Goal: Task Accomplishment & Management: Manage account settings

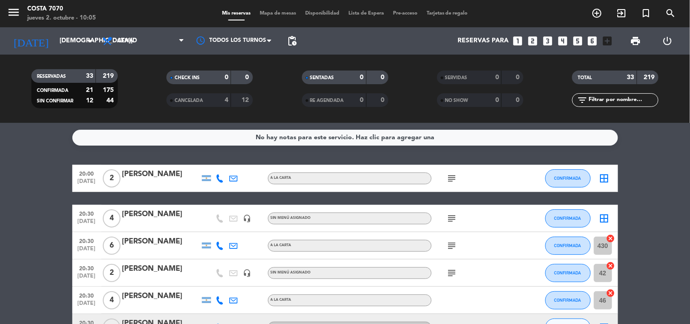
click at [601, 93] on div "filter_list" at bounding box center [615, 100] width 86 height 14
drag, startPoint x: 601, startPoint y: 98, endPoint x: 603, endPoint y: 91, distance: 7.1
click at [601, 98] on input "text" at bounding box center [623, 100] width 71 height 10
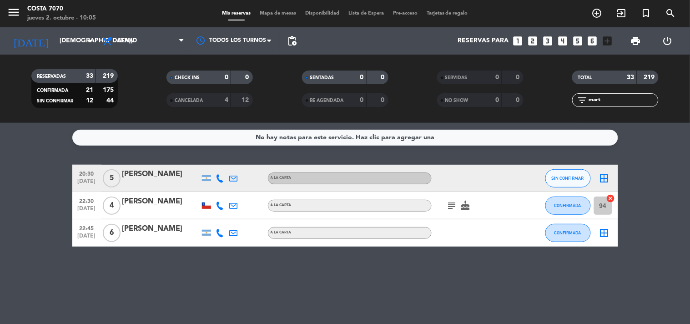
type input "mart"
click at [579, 180] on span "SIN CONFIRMAR" at bounding box center [568, 178] width 32 height 5
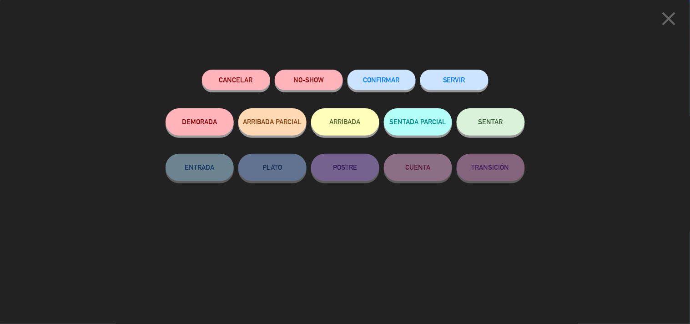
click at [235, 66] on div "Cancelar NO-SHOW CONFIRMAR SERVIR DEMORADA ARRIBADA PARCIAL ARRIBADA SENTADA PA…" at bounding box center [345, 193] width 372 height 261
click at [235, 76] on button "Cancelar" at bounding box center [236, 80] width 68 height 20
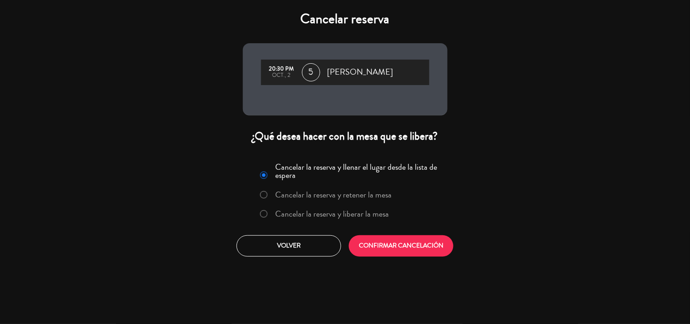
click at [317, 216] on label "Cancelar la reserva y liberar la mesa" at bounding box center [332, 214] width 114 height 8
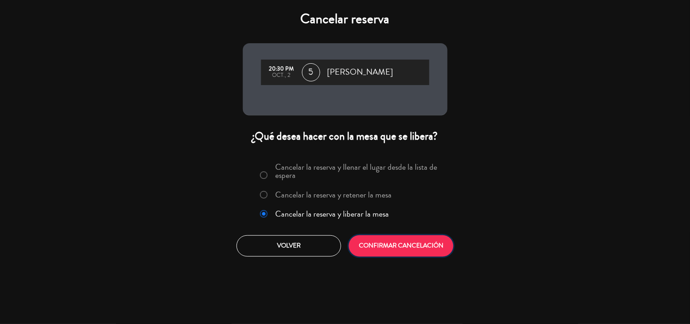
click at [388, 242] on button "CONFIRMAR CANCELACIÓN" at bounding box center [401, 245] width 105 height 21
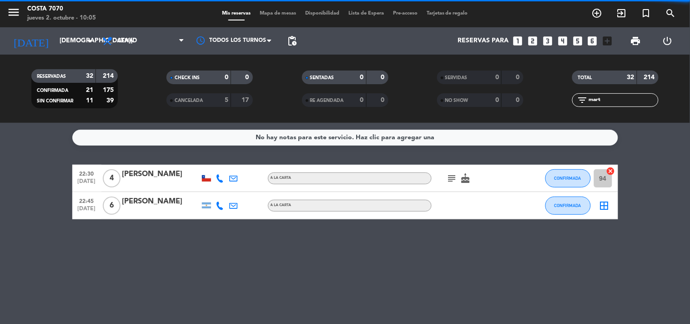
click at [612, 103] on input "mart" at bounding box center [623, 100] width 71 height 10
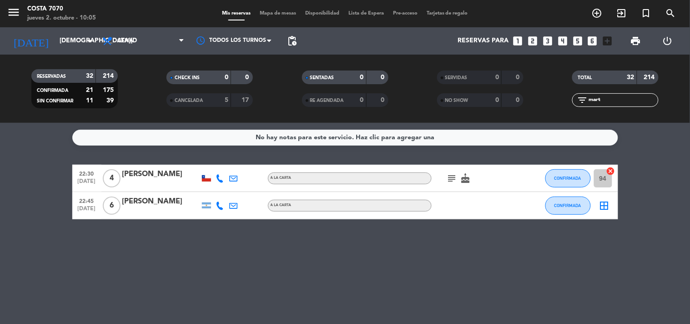
click at [612, 103] on input "mart" at bounding box center [623, 100] width 71 height 10
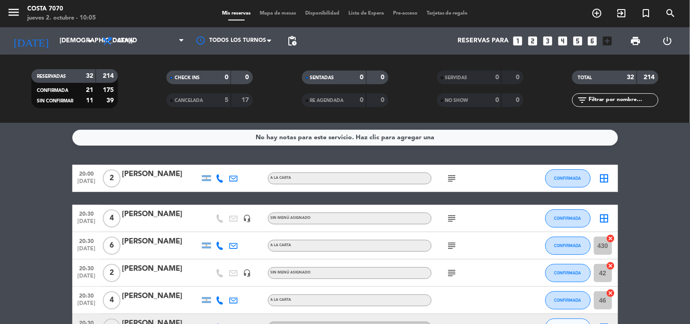
scroll to position [101, 0]
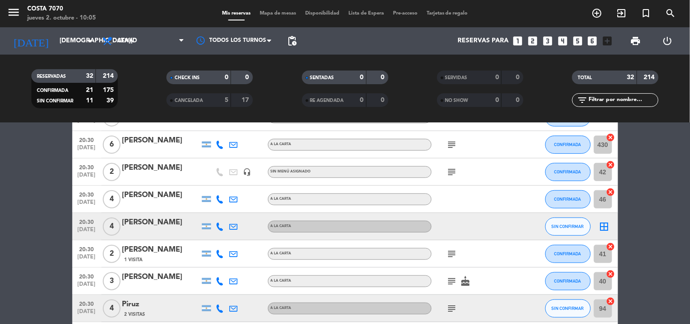
click at [221, 223] on icon at bounding box center [220, 226] width 8 height 8
click at [218, 207] on button "Copiar content_paste" at bounding box center [218, 211] width 28 height 10
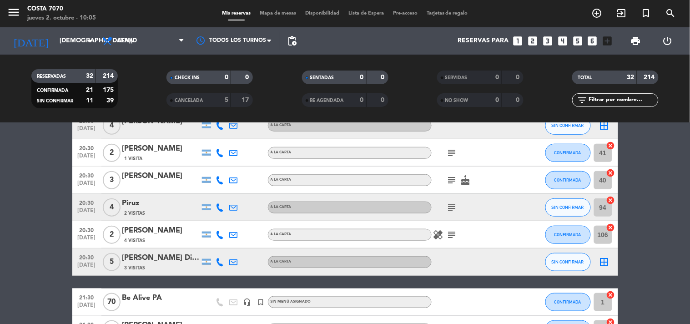
click at [221, 206] on icon at bounding box center [220, 207] width 8 height 8
click at [217, 191] on span "Copiar" at bounding box center [213, 192] width 19 height 10
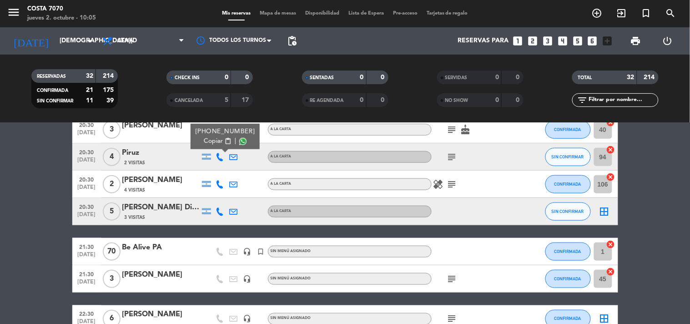
click at [217, 210] on icon at bounding box center [220, 211] width 8 height 8
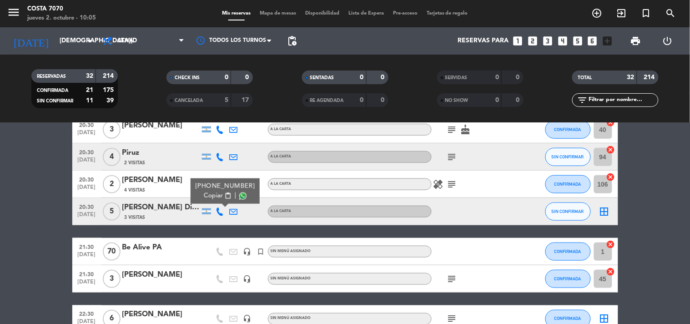
click at [216, 198] on span "Copiar" at bounding box center [213, 196] width 19 height 10
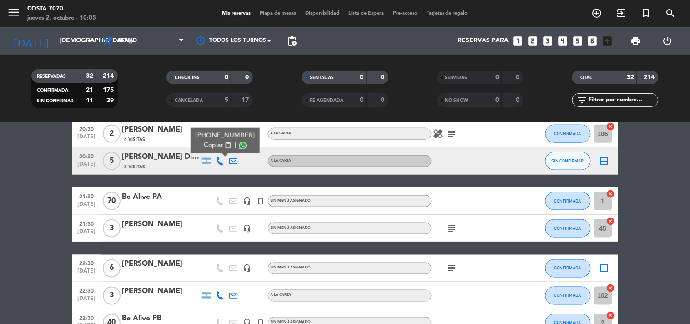
scroll to position [404, 0]
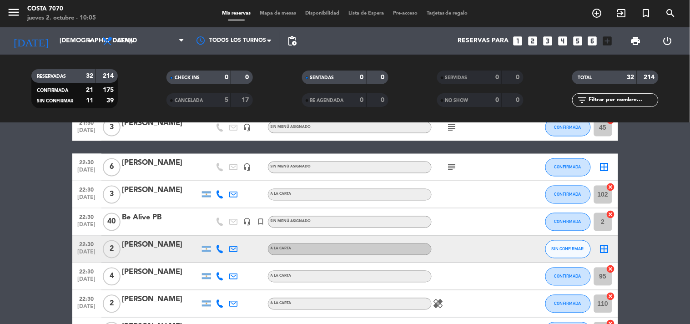
click at [218, 251] on icon at bounding box center [220, 249] width 8 height 8
click at [212, 235] on span "Copiar" at bounding box center [213, 234] width 19 height 10
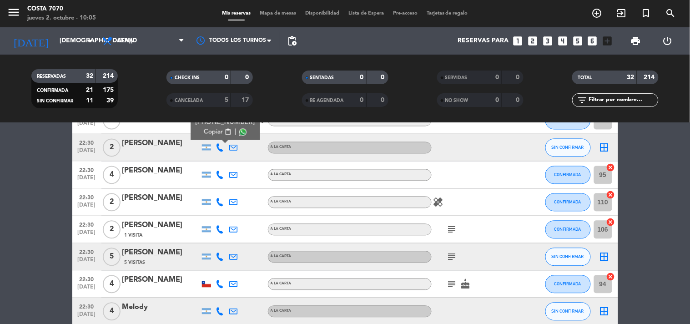
scroll to position [556, 0]
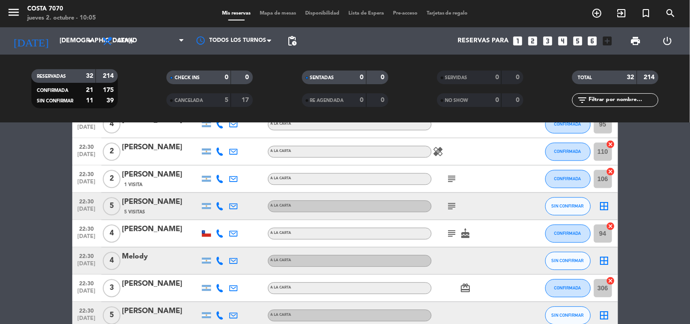
click at [219, 205] on icon at bounding box center [220, 206] width 8 height 8
click at [222, 187] on span "content_paste" at bounding box center [225, 190] width 7 height 7
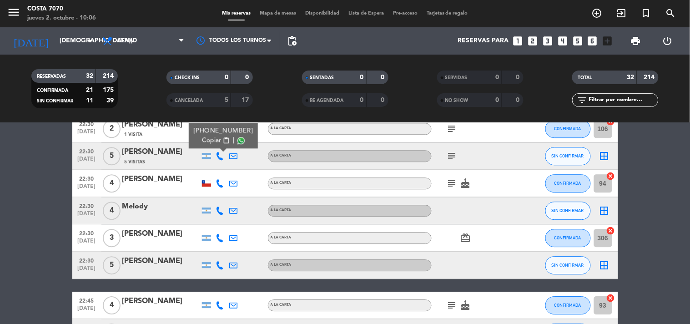
click at [224, 211] on div at bounding box center [220, 210] width 14 height 27
click at [221, 208] on icon at bounding box center [220, 211] width 8 height 8
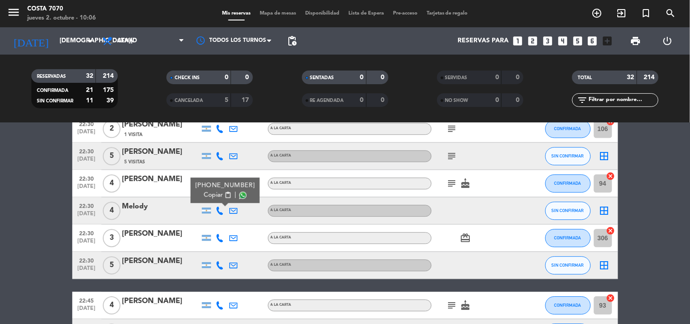
click at [219, 198] on button "Copiar content_paste" at bounding box center [218, 195] width 28 height 10
click at [220, 264] on icon at bounding box center [220, 265] width 8 height 8
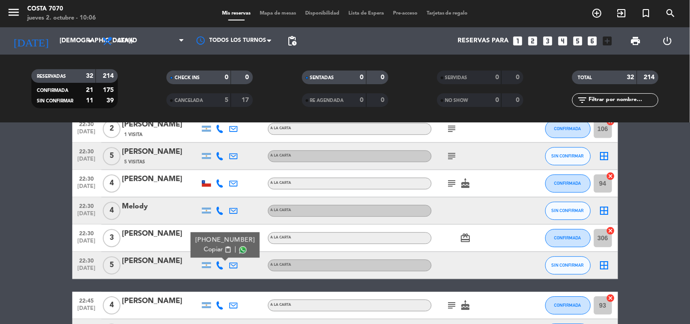
click at [221, 253] on button "Copiar content_paste" at bounding box center [218, 250] width 28 height 10
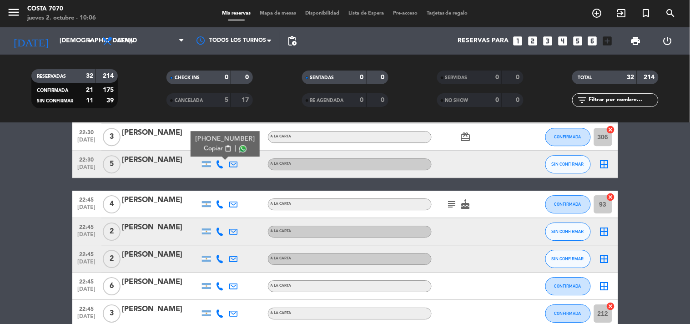
scroll to position [758, 0]
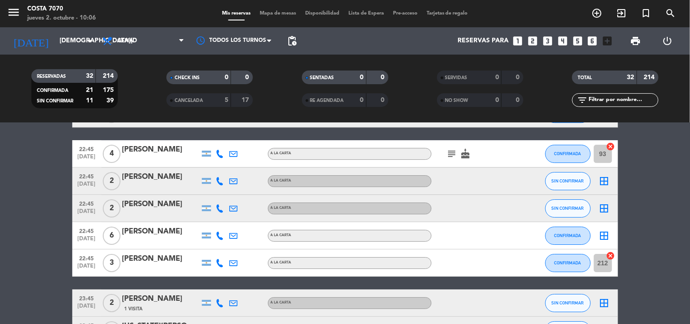
click at [219, 186] on div at bounding box center [220, 180] width 14 height 27
click at [217, 183] on icon at bounding box center [220, 181] width 8 height 8
click at [214, 161] on span "Copiar" at bounding box center [213, 166] width 19 height 10
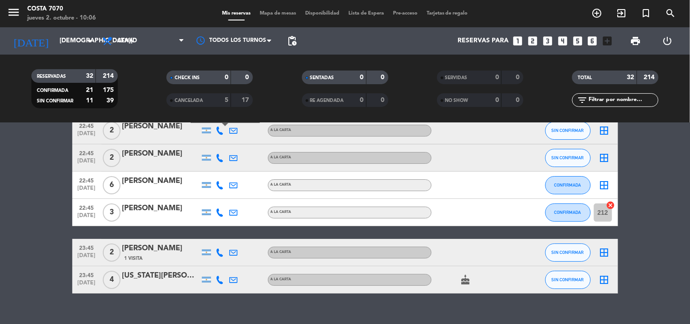
click at [221, 160] on icon at bounding box center [220, 158] width 8 height 8
click at [214, 143] on span "Copiar" at bounding box center [213, 142] width 19 height 10
click at [219, 256] on div at bounding box center [220, 252] width 14 height 27
click at [219, 252] on icon at bounding box center [220, 252] width 8 height 8
click at [205, 232] on span "Copiar" at bounding box center [213, 237] width 19 height 10
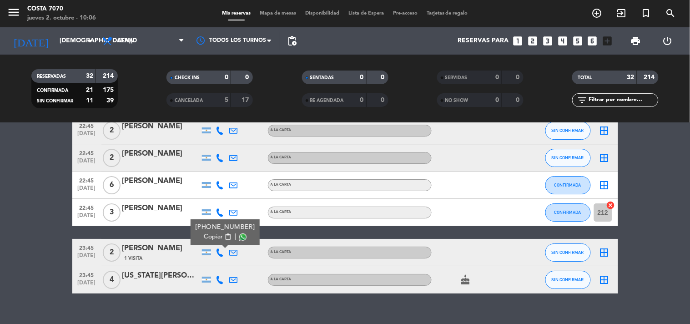
click at [223, 278] on icon at bounding box center [220, 280] width 8 height 8
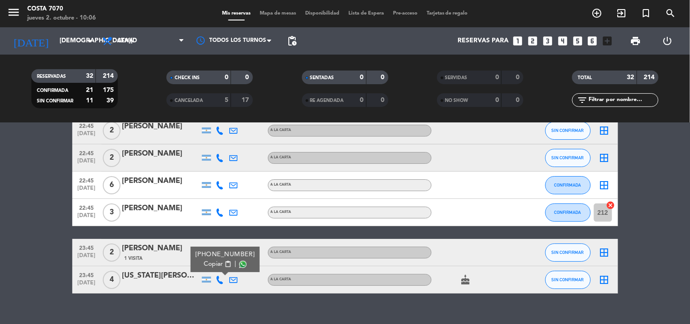
click at [224, 261] on span "content_paste" at bounding box center [227, 264] width 7 height 7
click at [186, 282] on div at bounding box center [160, 285] width 77 height 7
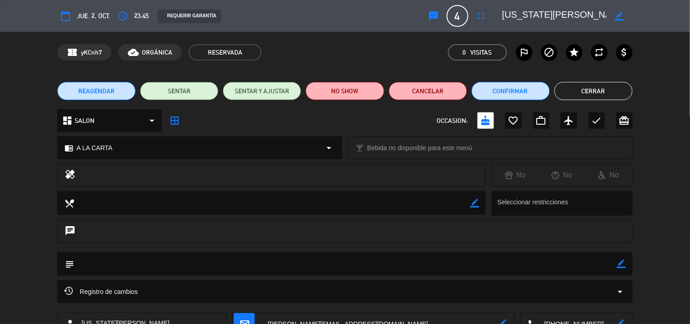
drag, startPoint x: 619, startPoint y: 264, endPoint x: 604, endPoint y: 264, distance: 15.0
click at [619, 264] on icon "border_color" at bounding box center [621, 263] width 9 height 9
click at [602, 264] on textarea at bounding box center [345, 263] width 543 height 23
type textarea "X"
type textarea "CUMPLEAÑOS"
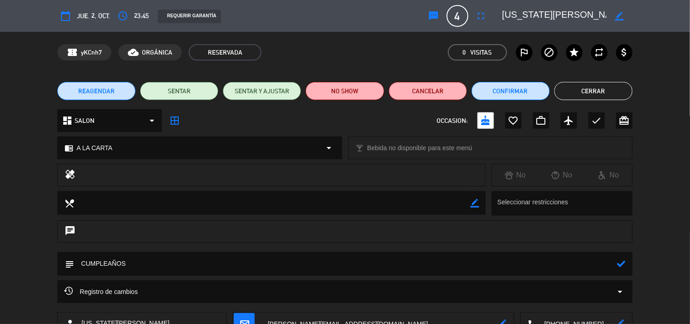
click at [623, 261] on icon at bounding box center [621, 263] width 9 height 9
click at [613, 93] on button "Cerrar" at bounding box center [593, 91] width 78 height 18
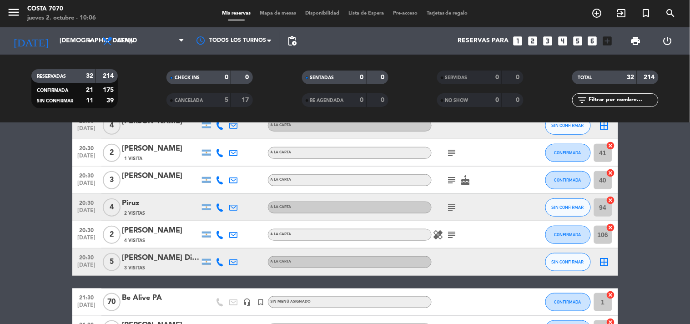
scroll to position [0, 0]
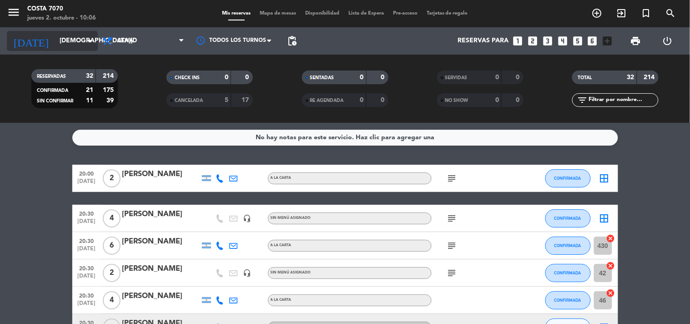
click at [55, 46] on input "[DEMOGRAPHIC_DATA][DATE]" at bounding box center [98, 41] width 86 height 16
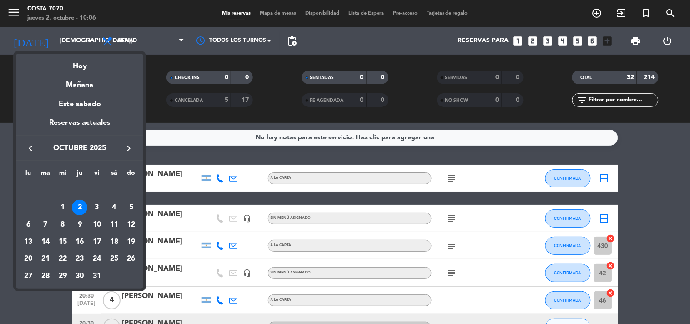
click at [99, 207] on div "3" at bounding box center [96, 207] width 15 height 15
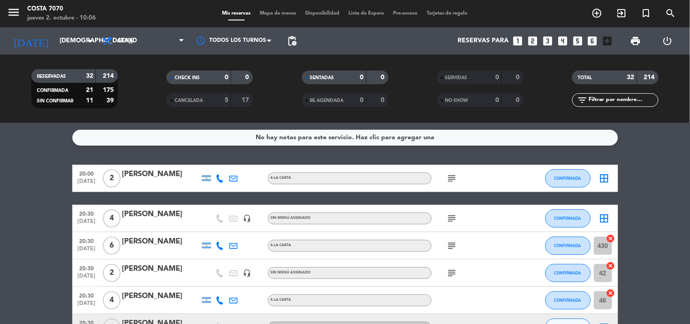
type input "[DATE]"
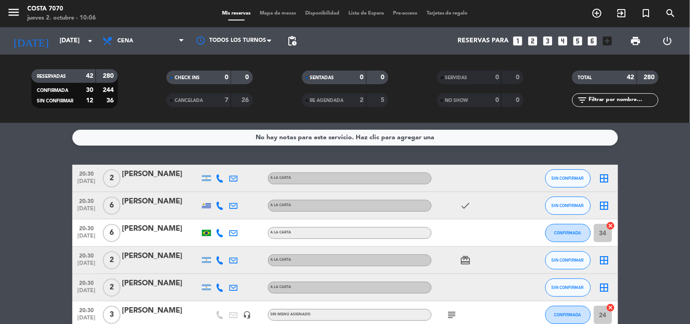
click at [216, 180] on icon at bounding box center [220, 178] width 8 height 8
click at [216, 165] on span "Copiar" at bounding box center [213, 163] width 19 height 10
click at [224, 160] on span "content_paste" at bounding box center [227, 162] width 7 height 7
click at [157, 181] on div at bounding box center [160, 184] width 77 height 7
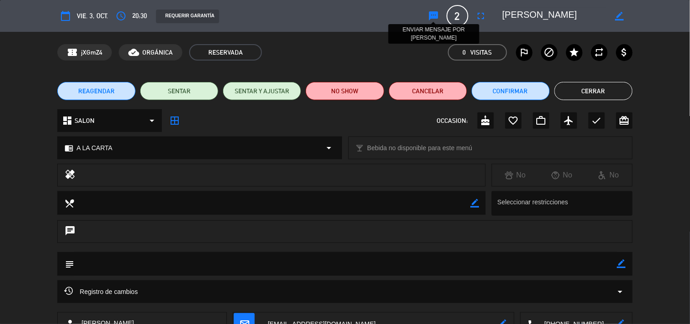
click at [437, 11] on icon "sms" at bounding box center [433, 15] width 11 height 11
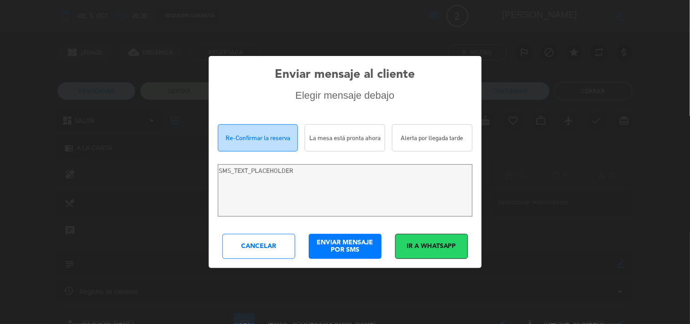
type textarea "Hola [PERSON_NAME]! Estamos escribiendo para re-confirmar su reserva en [PERSON…"
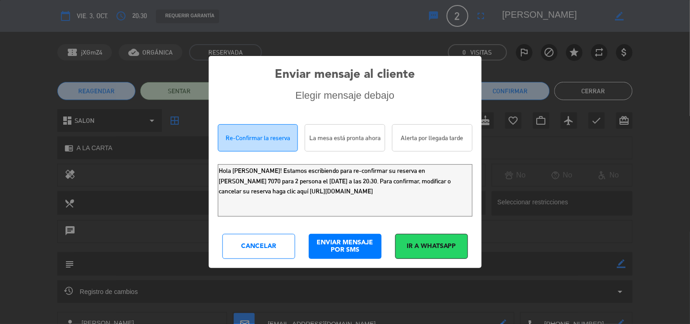
drag, startPoint x: 412, startPoint y: 202, endPoint x: 0, endPoint y: 0, distance: 458.5
click at [0, 37] on div "Enviar mensaje al cliente Elegir mensaje debajo Re-Confirmar la reserva La mesa…" at bounding box center [345, 162] width 690 height 324
click at [270, 244] on div "Cancelar" at bounding box center [258, 246] width 73 height 25
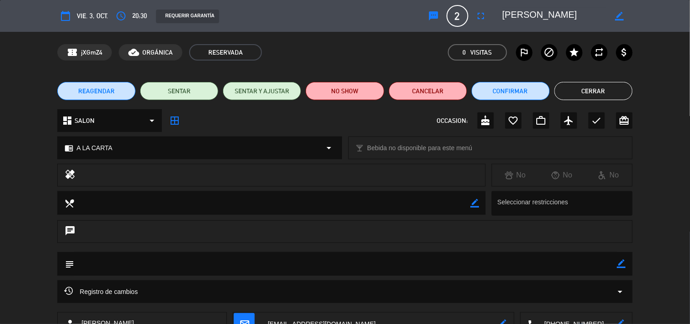
click at [566, 93] on button "Cerrar" at bounding box center [593, 91] width 78 height 18
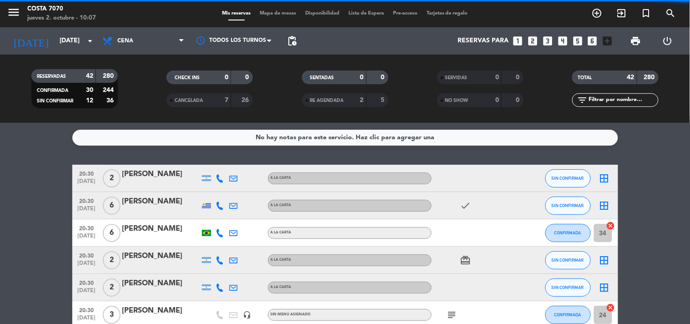
click at [227, 203] on div at bounding box center [234, 205] width 14 height 27
click at [222, 203] on icon at bounding box center [220, 205] width 8 height 8
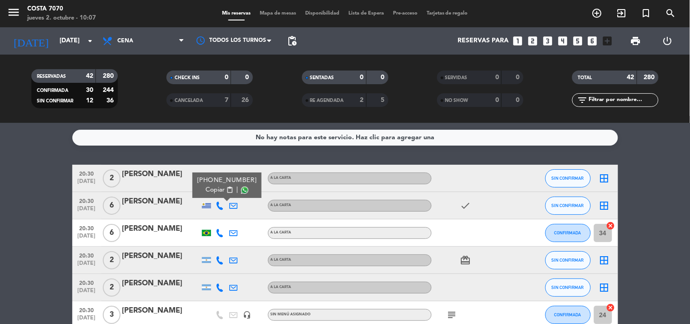
click at [226, 193] on span "content_paste" at bounding box center [229, 189] width 7 height 7
click at [175, 202] on div "[PERSON_NAME]" at bounding box center [160, 202] width 77 height 12
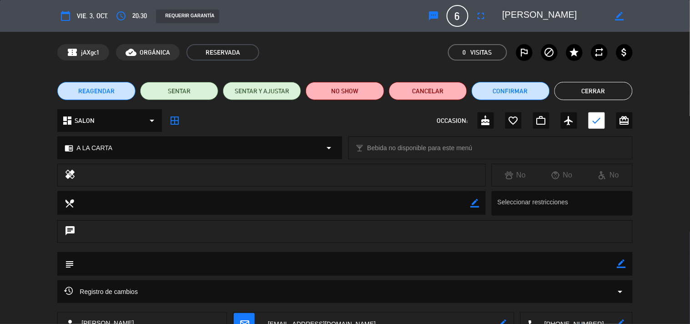
click at [434, 10] on icon "sms" at bounding box center [433, 15] width 11 height 11
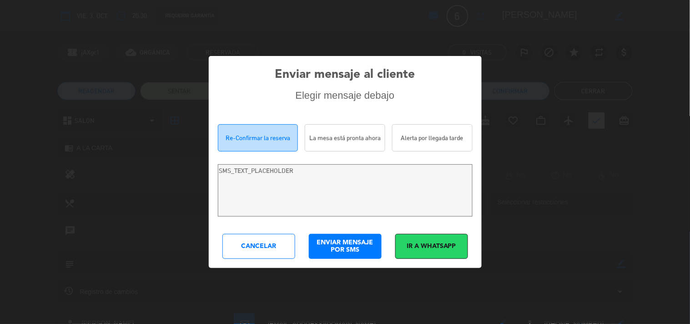
type textarea "Hola [PERSON_NAME]! Estamos escribiendo para re-confirmar su reserva en [PERSON…"
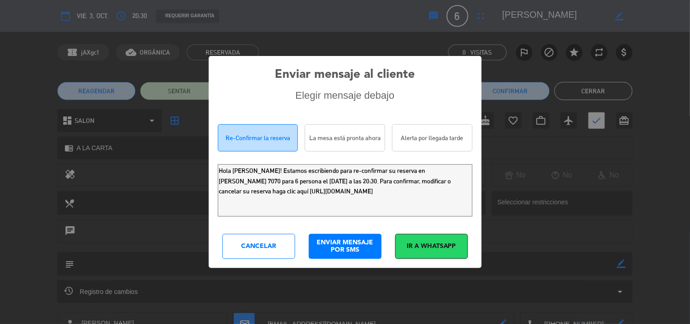
drag, startPoint x: 424, startPoint y: 196, endPoint x: 19, endPoint y: 112, distance: 414.3
click at [20, 113] on div "Enviar mensaje al cliente Elegir mensaje debajo Re-Confirmar la reserva La mesa…" at bounding box center [345, 162] width 690 height 324
click at [278, 271] on div "Enviar mensaje al cliente Elegir mensaje debajo Re-Confirmar la reserva La mesa…" at bounding box center [345, 162] width 690 height 324
click at [265, 246] on div "Cancelar" at bounding box center [258, 246] width 73 height 25
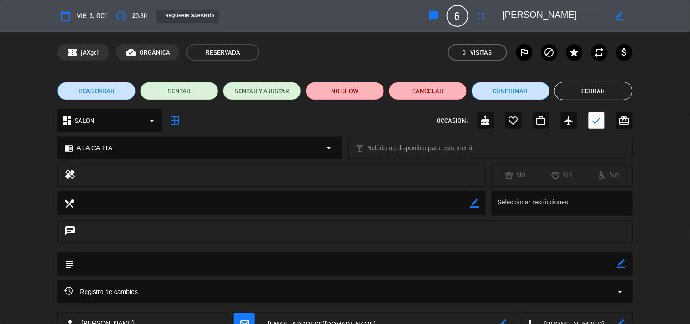
click at [613, 89] on button "Cerrar" at bounding box center [593, 91] width 78 height 18
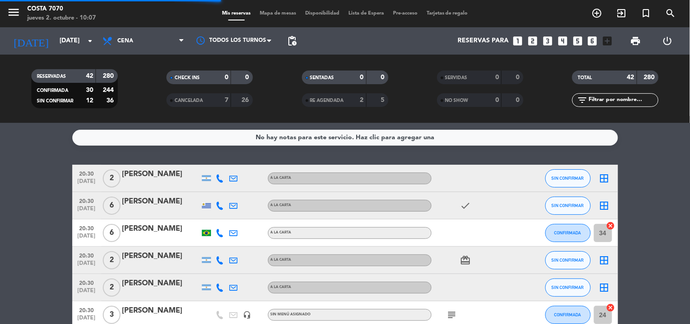
scroll to position [50, 0]
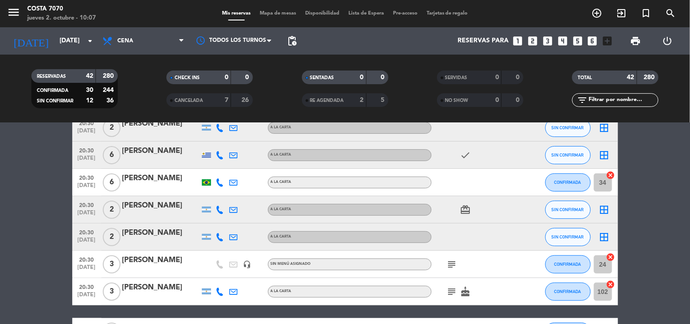
click at [224, 205] on div at bounding box center [220, 209] width 14 height 27
click at [224, 207] on icon at bounding box center [220, 210] width 8 height 8
click at [221, 194] on span "content_paste" at bounding box center [224, 194] width 7 height 7
click at [162, 204] on div "[PERSON_NAME]" at bounding box center [160, 206] width 77 height 12
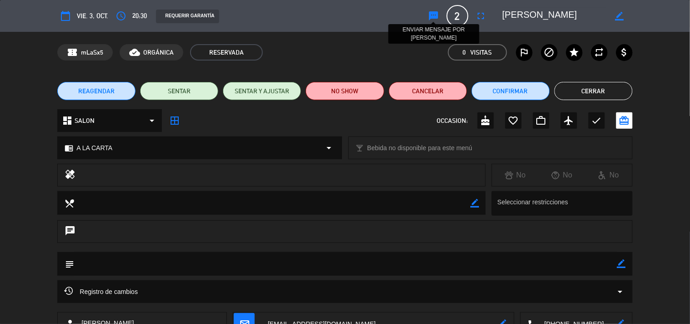
click at [433, 14] on icon "sms" at bounding box center [433, 15] width 11 height 11
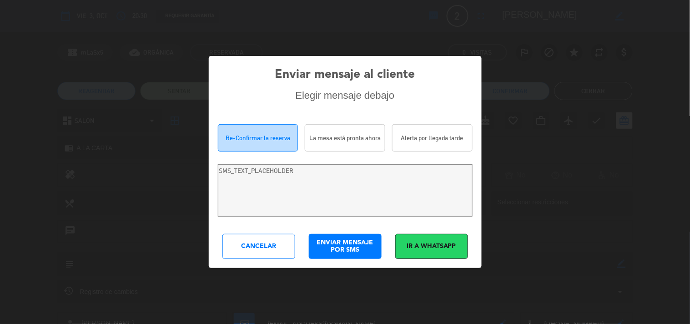
type textarea "Hola Maxi [PERSON_NAME]! Estamos escribiendo para re-confirmar su reserva en [P…"
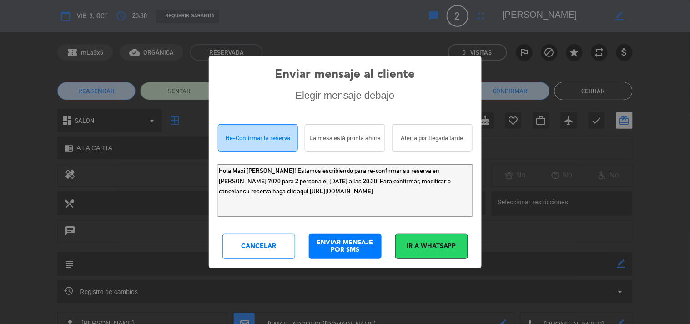
drag, startPoint x: 423, startPoint y: 195, endPoint x: 0, endPoint y: 37, distance: 451.5
click at [0, 67] on div "Enviar mensaje al cliente Elegir mensaje debajo Re-Confirmar la reserva La mesa…" at bounding box center [345, 162] width 690 height 324
drag, startPoint x: 257, startPoint y: 259, endPoint x: 257, endPoint y: 252, distance: 7.7
click at [257, 254] on div "Enviar mensaje al cliente Elegir mensaje debajo Re-Confirmar la reserva La mesa…" at bounding box center [345, 162] width 273 height 212
click at [257, 251] on div "Cancelar" at bounding box center [258, 246] width 73 height 25
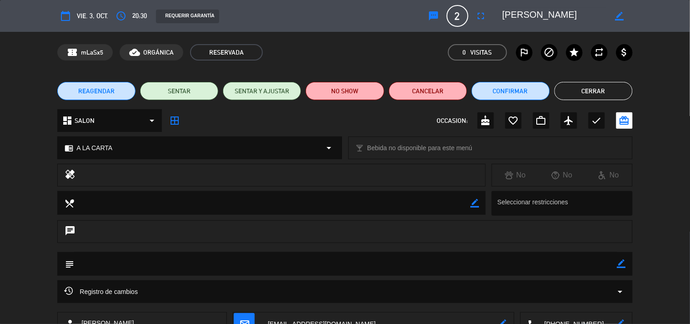
click at [592, 84] on button "Cerrar" at bounding box center [593, 91] width 78 height 18
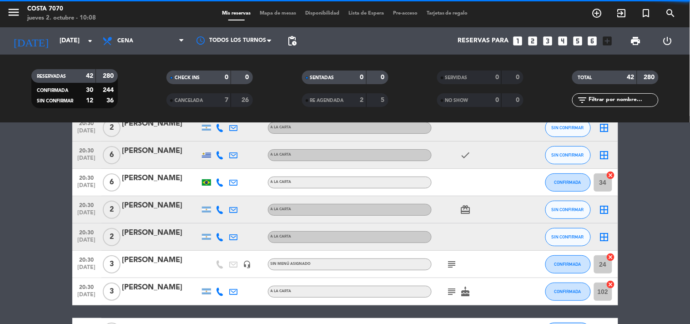
click at [220, 240] on icon at bounding box center [220, 237] width 8 height 8
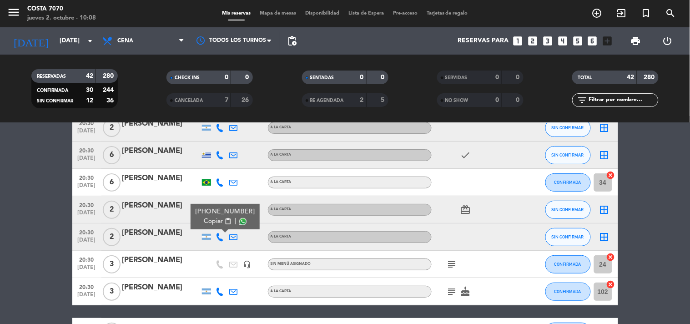
click at [210, 222] on span "Copiar" at bounding box center [213, 222] width 19 height 10
click at [163, 234] on div "[PERSON_NAME]" at bounding box center [160, 233] width 77 height 12
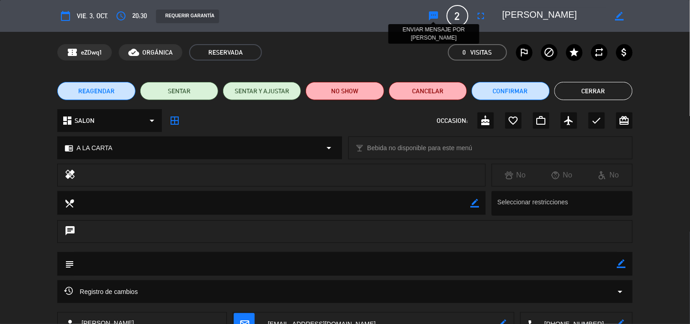
click at [431, 16] on icon "sms" at bounding box center [433, 15] width 11 height 11
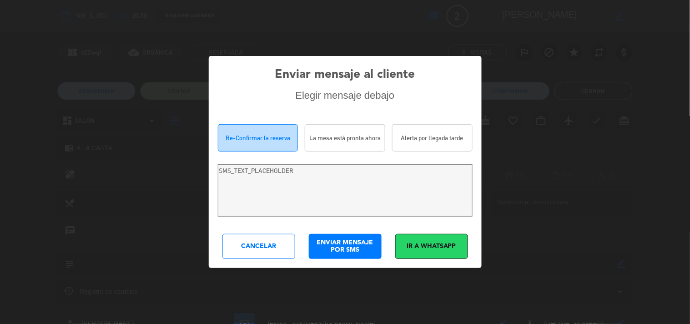
type textarea "[PERSON_NAME]! Estamos escribiendo para re-confirmar su reserva en [PERSON_NAME…"
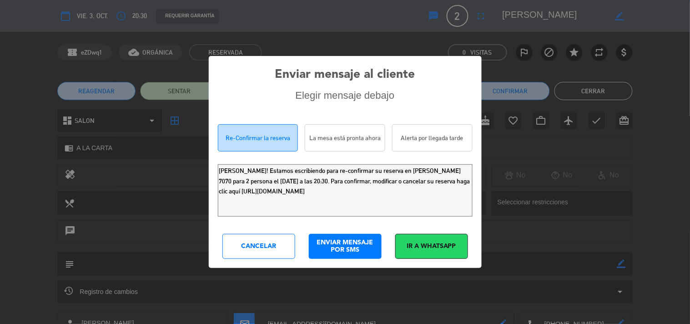
drag, startPoint x: 419, startPoint y: 205, endPoint x: 0, endPoint y: 17, distance: 459.1
click at [0, 42] on div "Enviar mensaje al cliente Elegir mensaje debajo Re-Confirmar la reserva La mesa…" at bounding box center [345, 162] width 690 height 324
click at [253, 248] on div "Cancelar" at bounding box center [258, 246] width 73 height 25
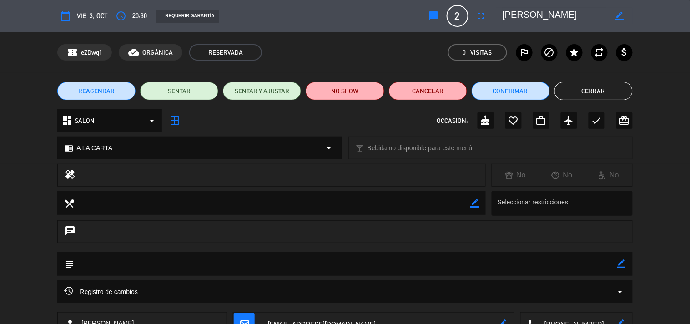
click at [639, 90] on div "REAGENDAR SENTAR SENTAR Y AJUSTAR NO SHOW Cancelar Confirmar Cerrar" at bounding box center [345, 91] width 690 height 36
click at [612, 91] on button "Cerrar" at bounding box center [593, 91] width 78 height 18
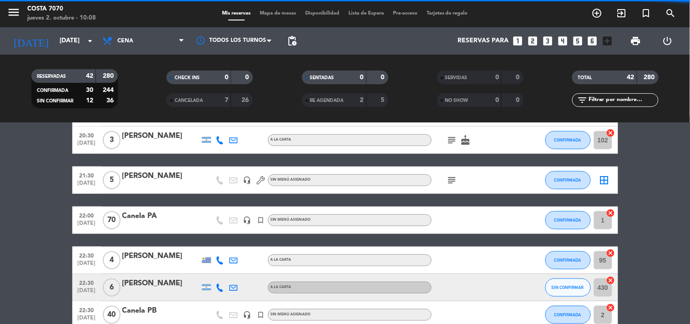
scroll to position [252, 0]
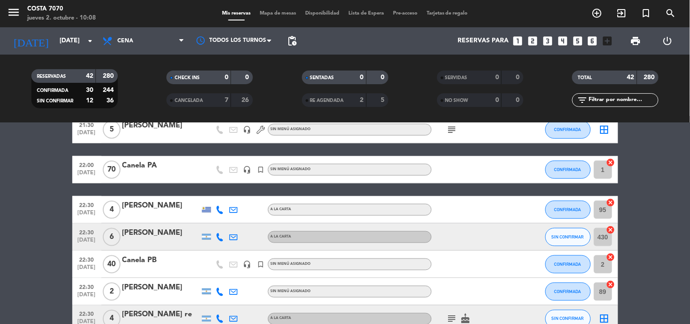
click at [220, 235] on icon at bounding box center [220, 237] width 8 height 8
click at [224, 224] on span "content_paste" at bounding box center [227, 221] width 7 height 7
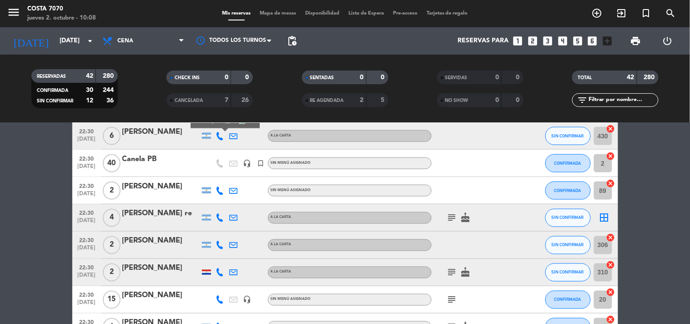
click at [219, 217] on icon at bounding box center [220, 218] width 8 height 8
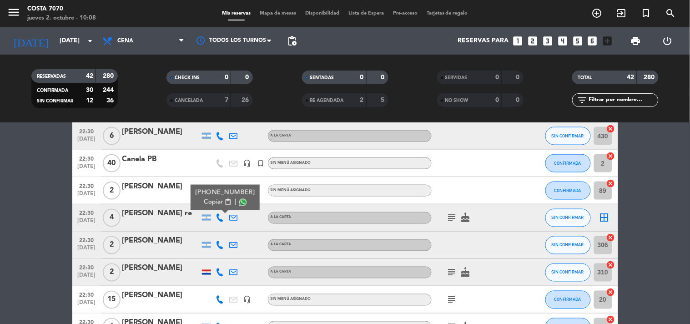
click at [214, 205] on span "Copiar" at bounding box center [213, 202] width 19 height 10
click at [219, 243] on icon at bounding box center [220, 245] width 8 height 8
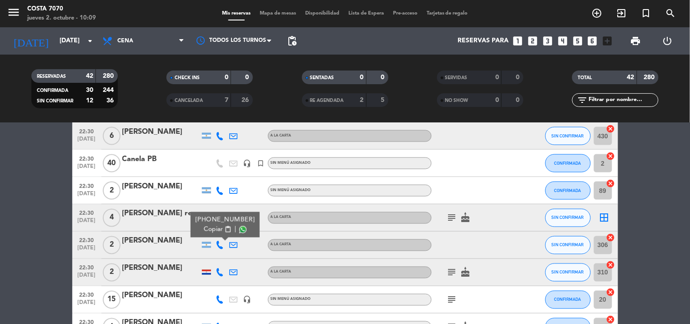
click at [217, 231] on button "Copiar content_paste" at bounding box center [218, 230] width 28 height 10
click at [221, 272] on icon at bounding box center [220, 272] width 8 height 8
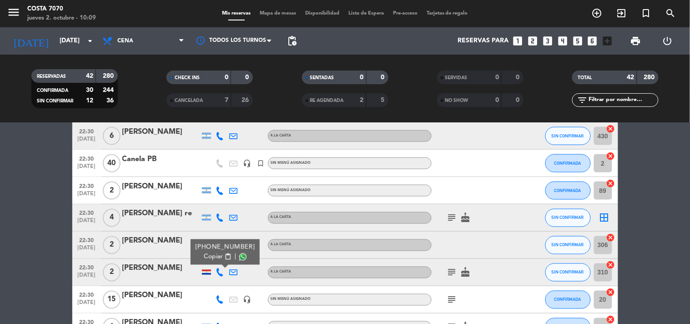
click at [214, 256] on span "Copiar" at bounding box center [213, 257] width 19 height 10
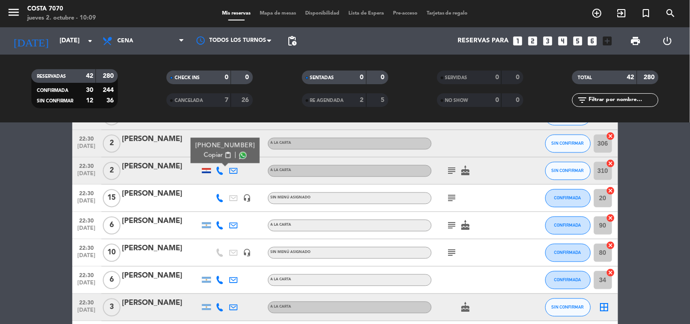
scroll to position [505, 0]
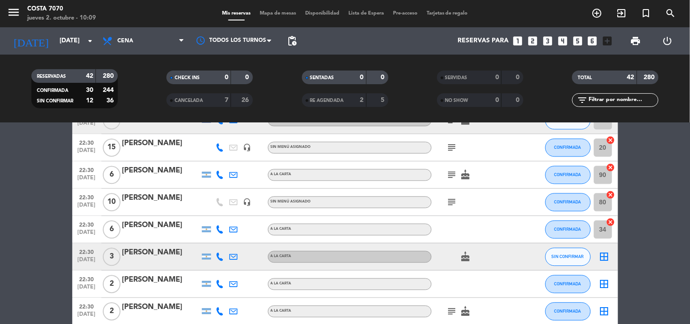
click at [221, 256] on icon at bounding box center [220, 257] width 8 height 8
click at [224, 241] on span "content_paste" at bounding box center [227, 241] width 7 height 7
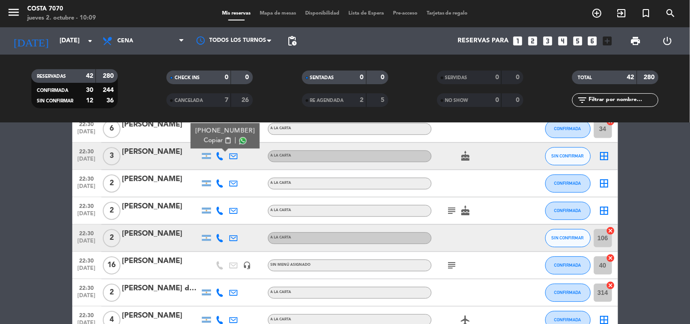
click at [220, 237] on icon at bounding box center [220, 238] width 8 height 8
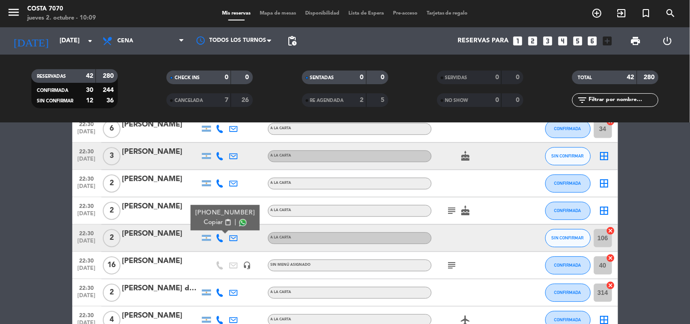
click at [212, 219] on span "Copiar" at bounding box center [213, 222] width 19 height 10
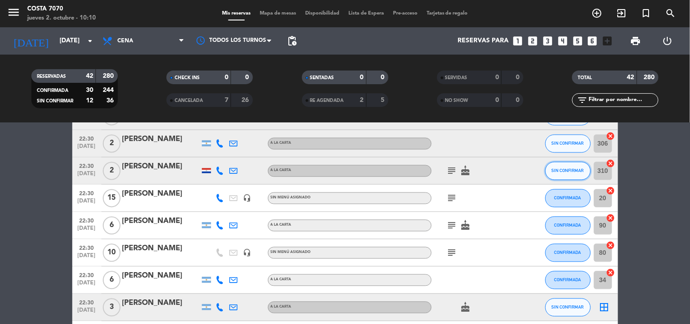
click at [554, 170] on span "SIN CONFIRMAR" at bounding box center [568, 170] width 32 height 5
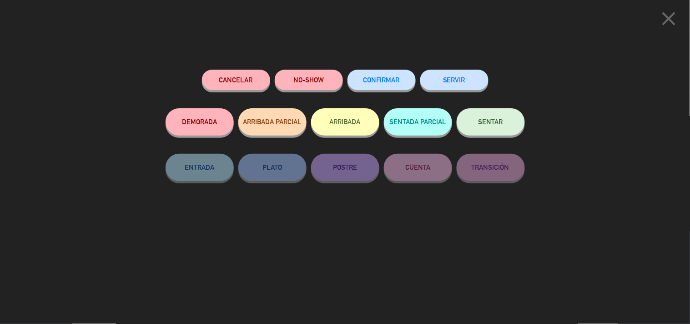
click at [401, 92] on div "CONFIRMAR" at bounding box center [382, 89] width 68 height 39
click at [389, 78] on span "CONFIRMAR" at bounding box center [381, 80] width 36 height 8
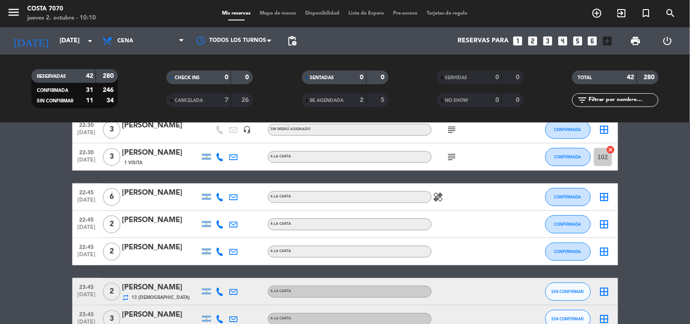
scroll to position [1061, 0]
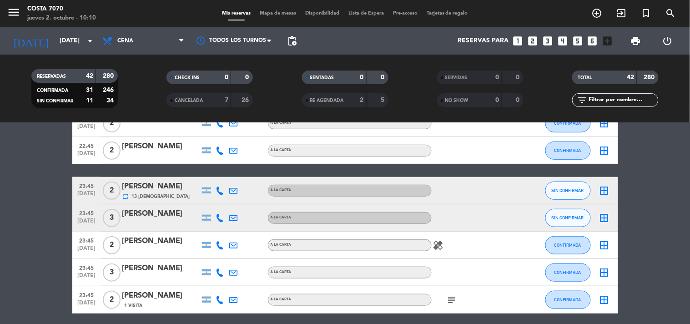
click at [223, 190] on icon at bounding box center [220, 190] width 8 height 8
click at [210, 169] on div "[PHONE_NUMBER]" at bounding box center [225, 166] width 60 height 10
click at [215, 176] on span "Copiar" at bounding box center [213, 175] width 19 height 10
click at [165, 185] on div "[PERSON_NAME]" at bounding box center [160, 187] width 77 height 12
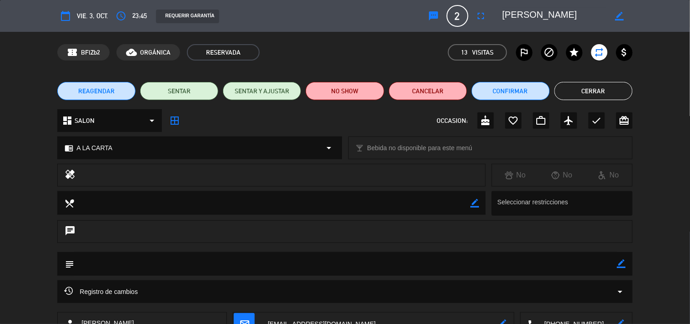
click at [430, 12] on icon "sms" at bounding box center [433, 15] width 11 height 11
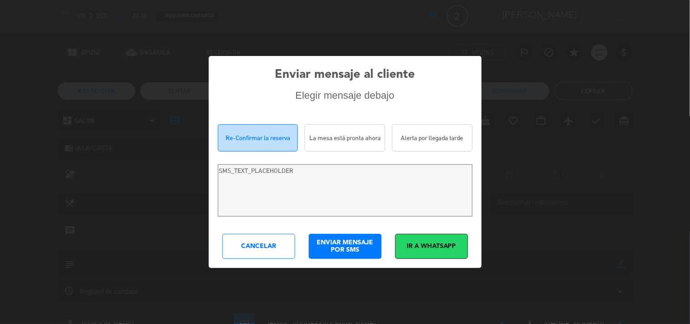
type textarea "[PERSON_NAME]! Estamos escribiendo para re-confirmar su reserva en [PERSON_NAME…"
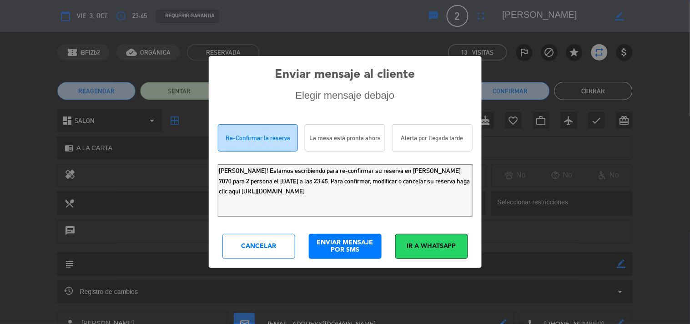
drag, startPoint x: 422, startPoint y: 196, endPoint x: 0, endPoint y: 20, distance: 457.7
click at [0, 54] on div "Enviar mensaje al cliente Elegir mensaje debajo Re-Confirmar la reserva La mesa…" at bounding box center [345, 162] width 690 height 324
click at [273, 238] on div "Cancelar" at bounding box center [258, 246] width 73 height 25
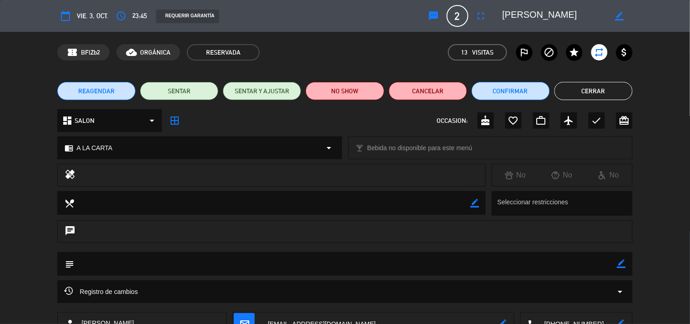
click at [606, 93] on button "Cerrar" at bounding box center [593, 91] width 78 height 18
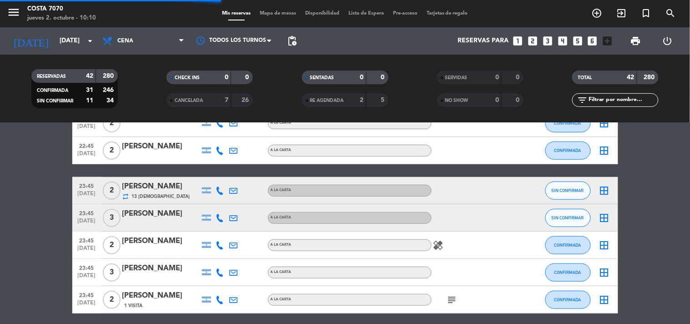
scroll to position [1096, 0]
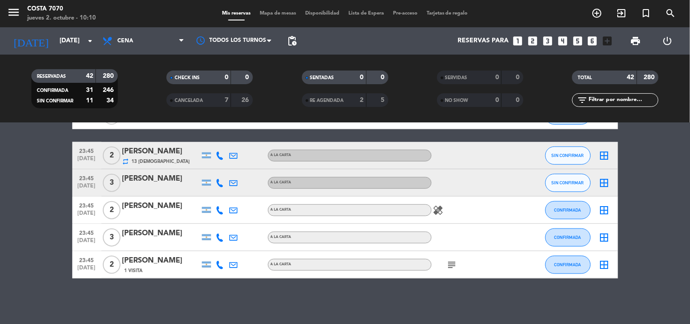
click at [219, 185] on icon at bounding box center [220, 183] width 8 height 8
click at [215, 169] on span "Copiar" at bounding box center [213, 167] width 19 height 10
click at [163, 182] on div "[PERSON_NAME]" at bounding box center [160, 179] width 77 height 12
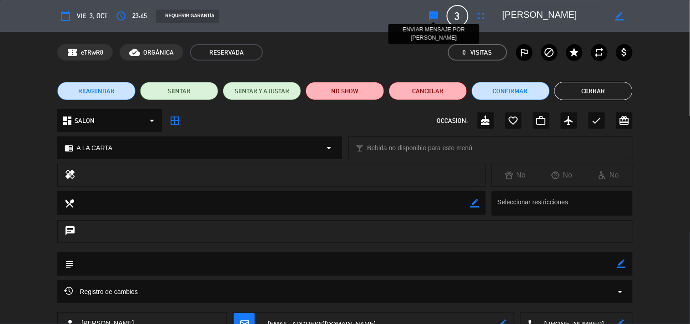
click at [431, 15] on icon "sms" at bounding box center [433, 15] width 11 height 11
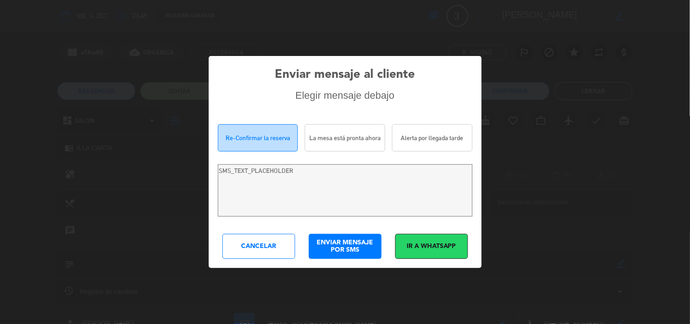
type textarea "[PERSON_NAME]! Estamos escribiendo para re-confirmar su reserva en [PERSON_NAME…"
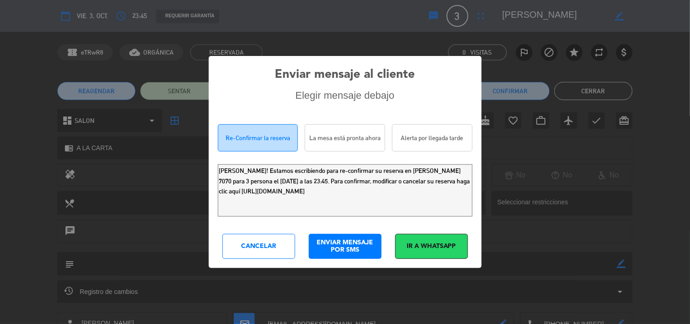
drag, startPoint x: 416, startPoint y: 199, endPoint x: 0, endPoint y: 14, distance: 455.7
click at [0, 19] on div "Enviar mensaje al cliente Elegir mensaje debajo Re-Confirmar la reserva La mesa…" at bounding box center [345, 162] width 690 height 324
drag, startPoint x: 249, startPoint y: 255, endPoint x: 352, endPoint y: 224, distance: 107.9
click at [250, 255] on div "Cancelar" at bounding box center [258, 246] width 73 height 25
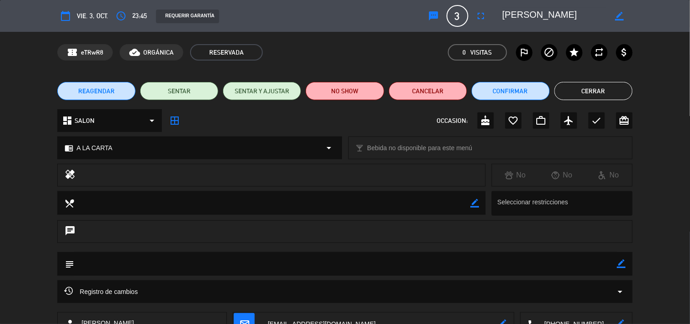
click at [615, 93] on button "Cerrar" at bounding box center [593, 91] width 78 height 18
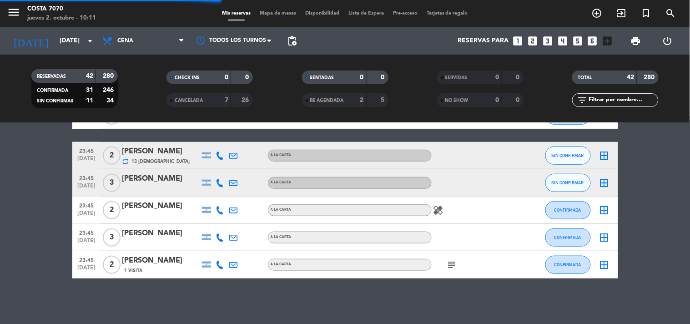
scroll to position [843, 0]
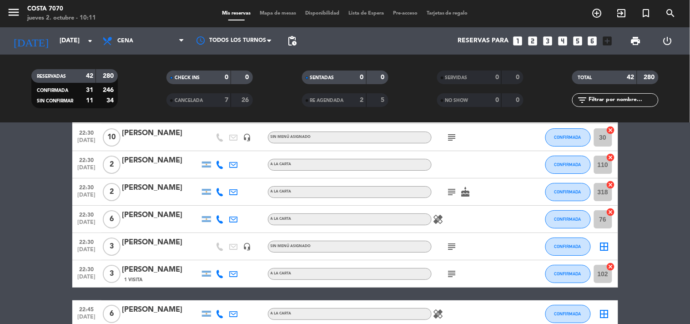
click at [605, 100] on input "text" at bounding box center [623, 100] width 71 height 10
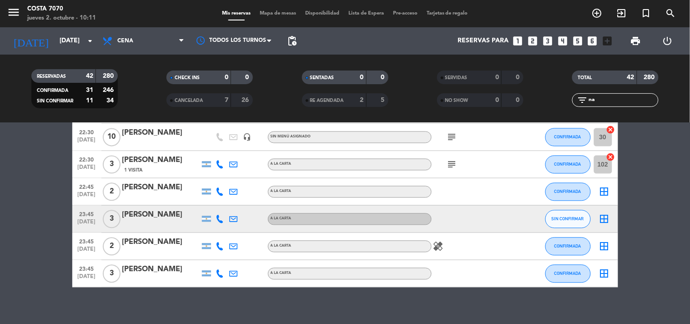
scroll to position [0, 0]
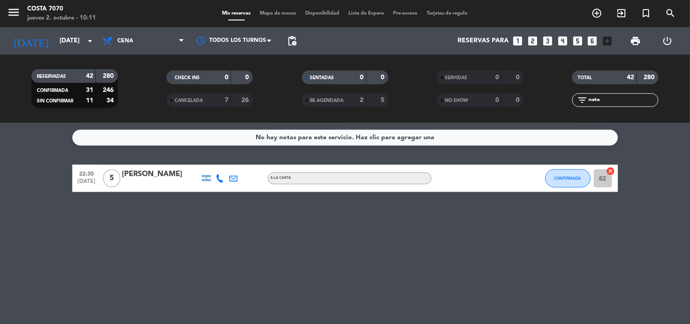
type input "nata"
click at [520, 240] on div "No hay notas para este servicio. Haz clic para agregar una 22:30 [DATE] 5 [PERS…" at bounding box center [345, 223] width 690 height 201
click at [221, 180] on icon at bounding box center [220, 178] width 8 height 8
drag, startPoint x: 219, startPoint y: 161, endPoint x: 198, endPoint y: 162, distance: 20.9
click at [212, 164] on button "Copiar content_paste" at bounding box center [218, 163] width 28 height 10
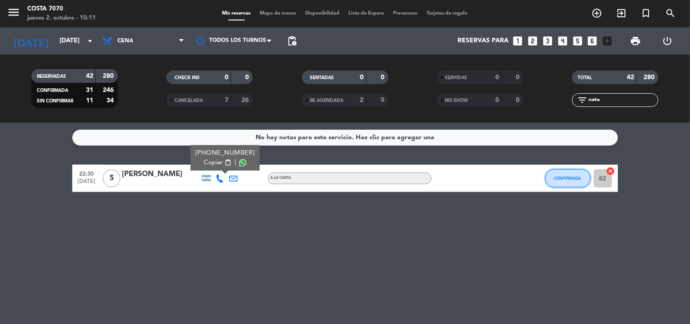
click at [576, 181] on button "CONFIRMADA" at bounding box center [567, 178] width 45 height 18
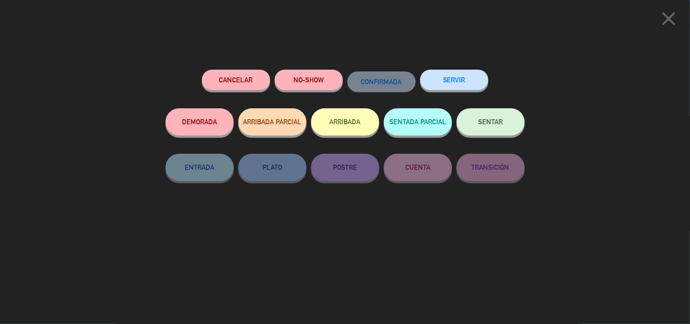
click at [277, 85] on button "NO-SHOW" at bounding box center [309, 80] width 68 height 20
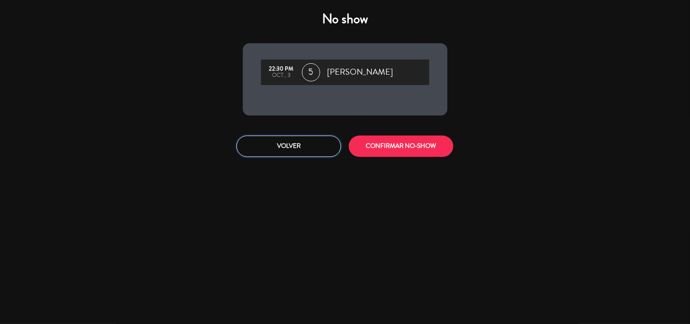
click at [297, 146] on button "Volver" at bounding box center [289, 146] width 105 height 21
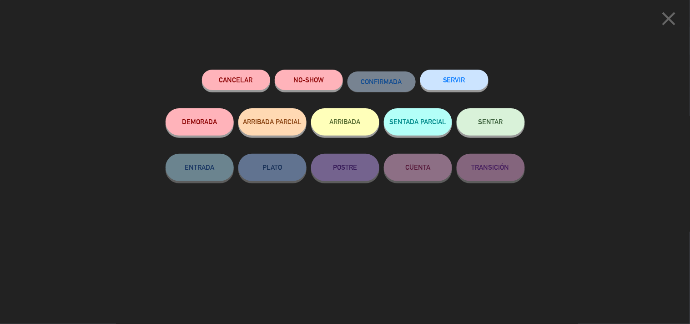
click at [249, 79] on button "Cancelar" at bounding box center [236, 80] width 68 height 20
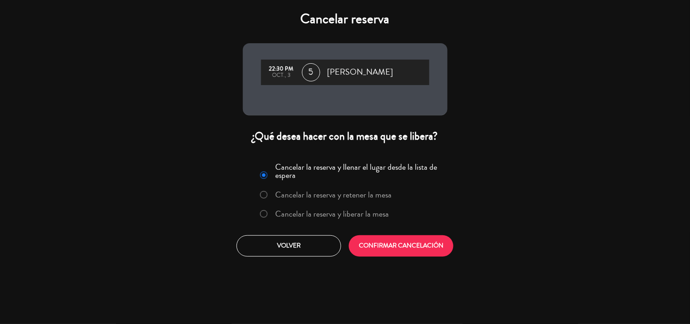
click at [329, 215] on label "Cancelar la reserva y liberar la mesa" at bounding box center [332, 214] width 114 height 8
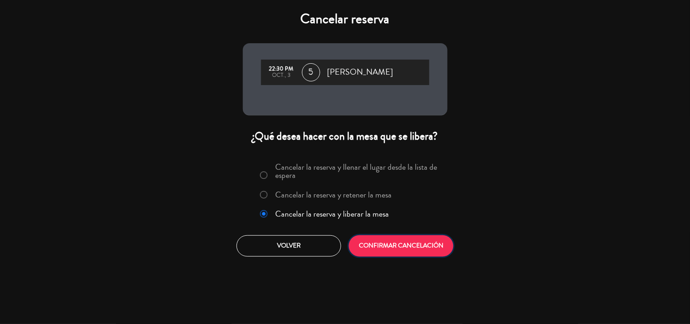
click at [381, 245] on button "CONFIRMAR CANCELACIÓN" at bounding box center [401, 245] width 105 height 21
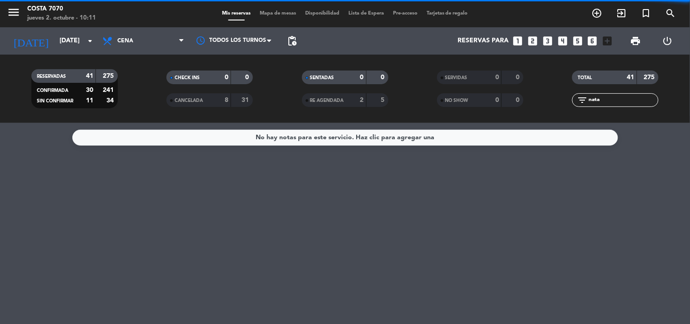
click at [609, 100] on input "nata" at bounding box center [623, 100] width 71 height 10
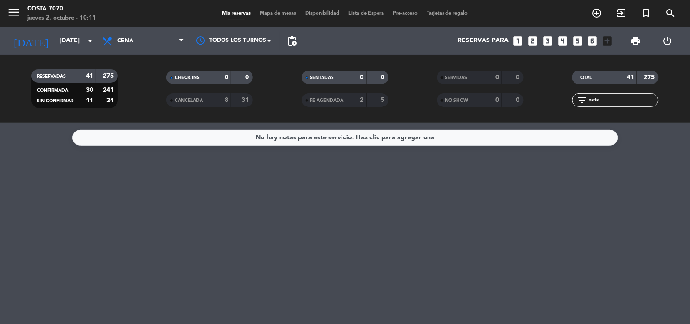
click at [609, 100] on input "nata" at bounding box center [623, 100] width 71 height 10
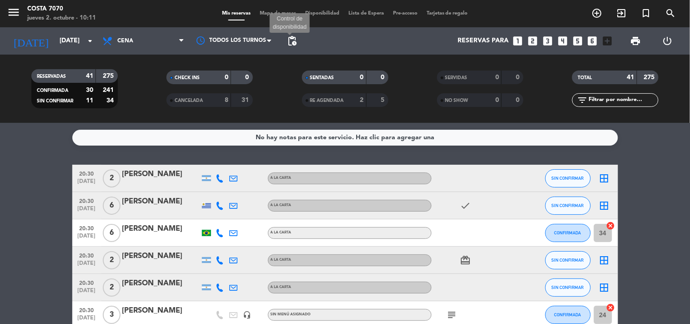
click at [293, 39] on span "pending_actions" at bounding box center [292, 40] width 11 height 11
